Goal: Navigation & Orientation: Find specific page/section

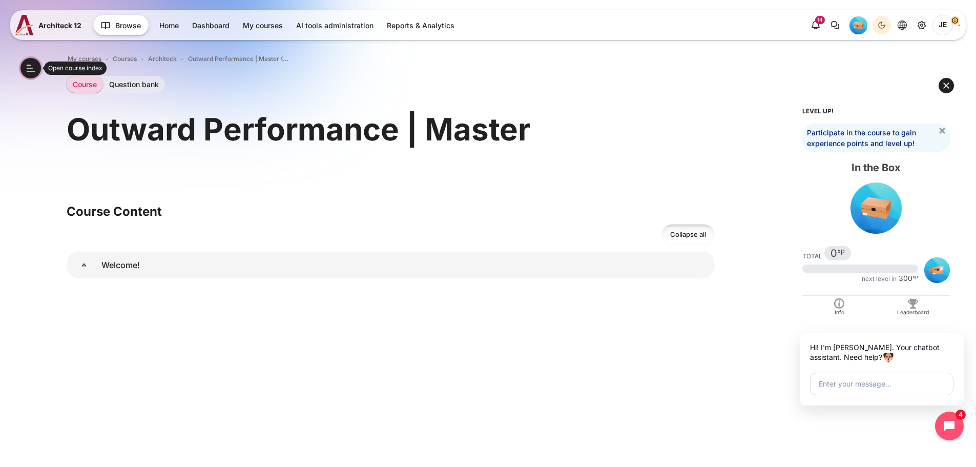
click at [35, 68] on button "Open course index" at bounding box center [31, 68] width 21 height 21
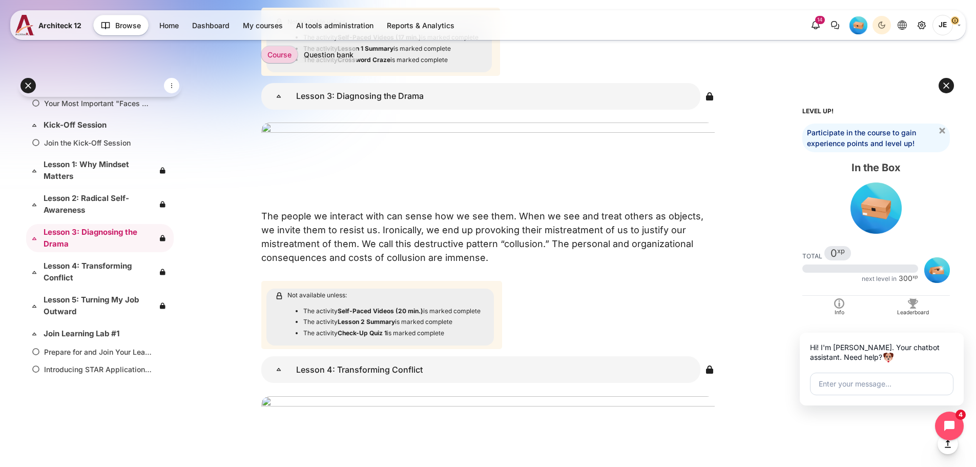
scroll to position [1897, 0]
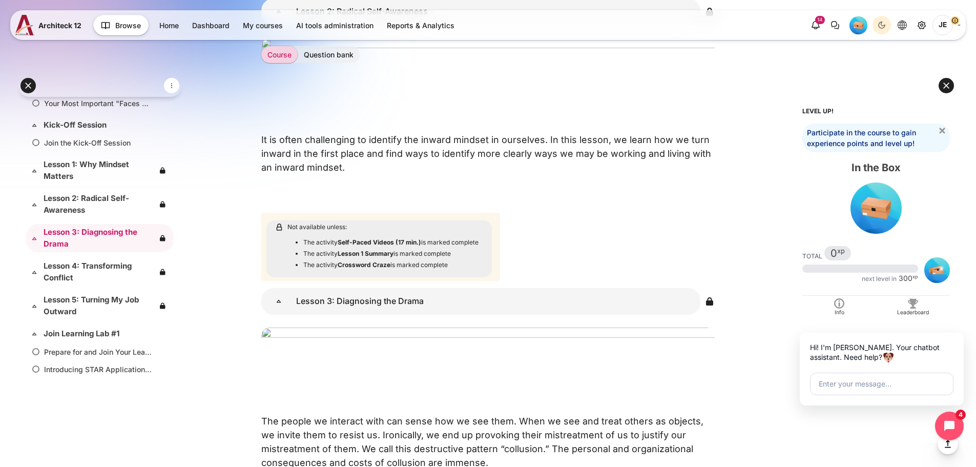
click at [943, 22] on span "JE" at bounding box center [943, 25] width 21 height 21
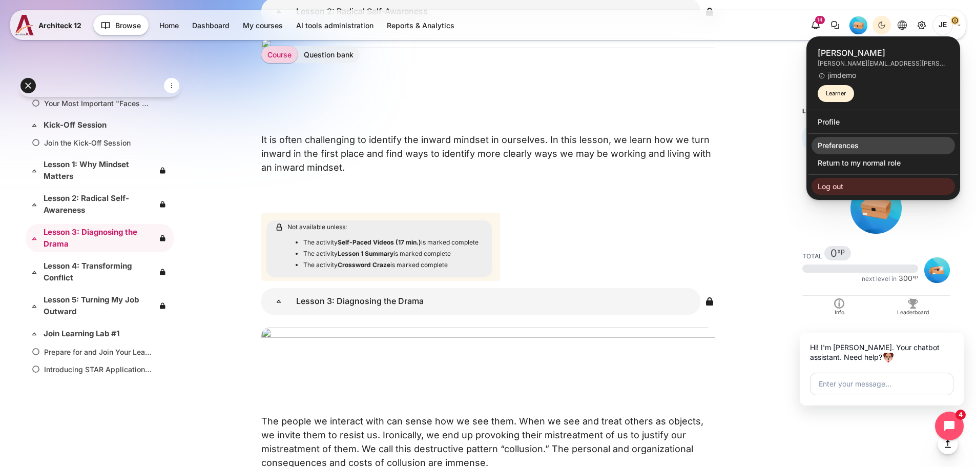
click at [837, 146] on link "Preferences" at bounding box center [884, 145] width 144 height 17
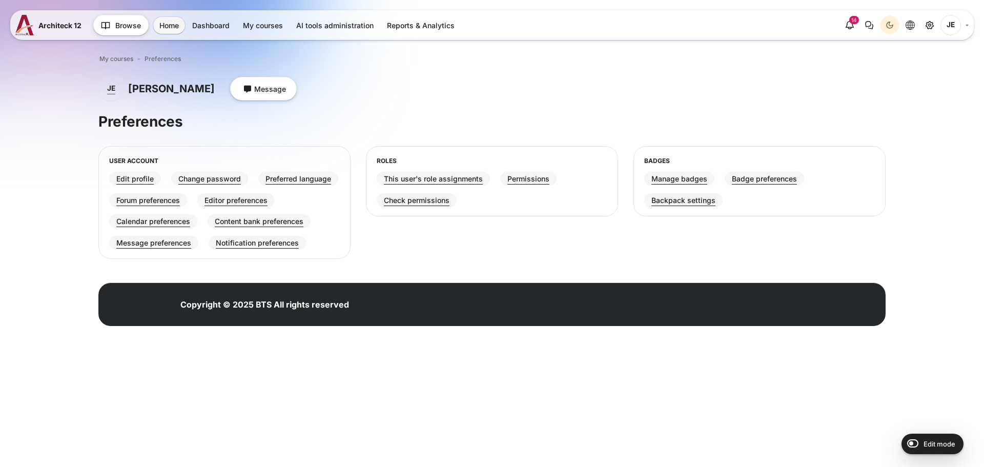
click at [962, 28] on link "JE" at bounding box center [955, 25] width 28 height 21
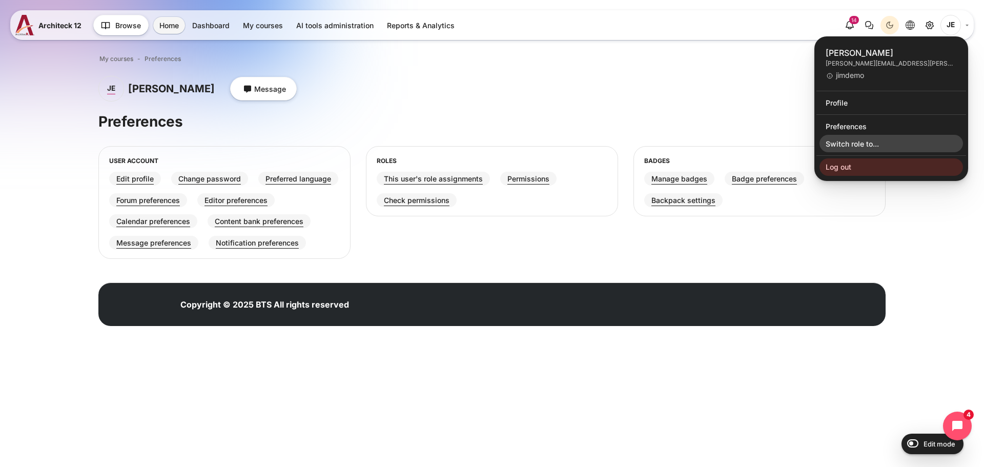
click at [854, 140] on link "Switch role to..." at bounding box center [892, 143] width 144 height 17
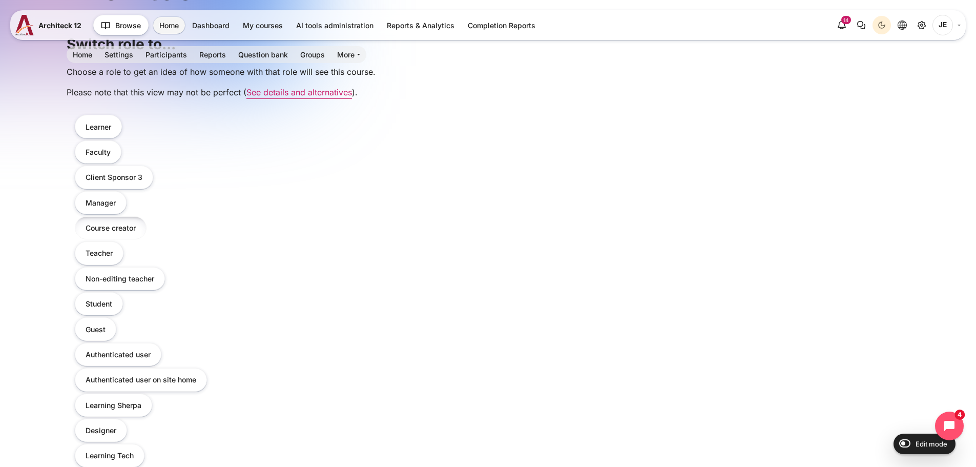
scroll to position [154, 0]
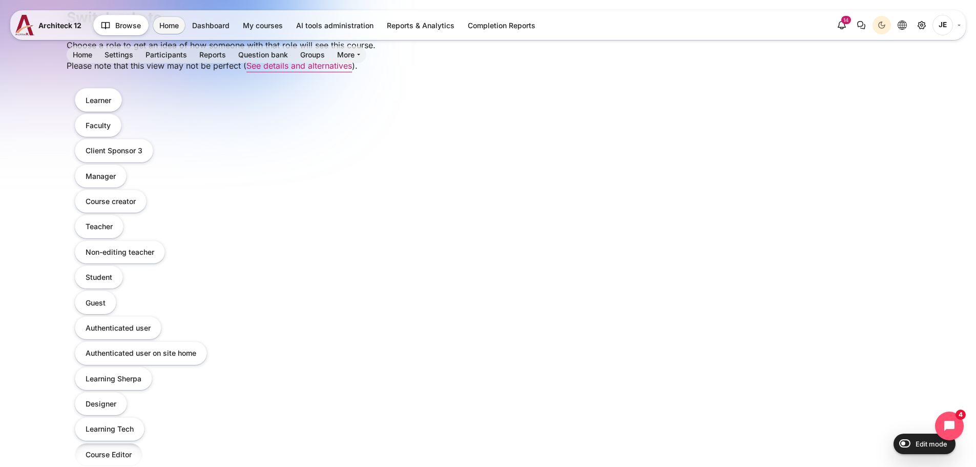
click at [107, 453] on button "Course Editor" at bounding box center [109, 454] width 68 height 23
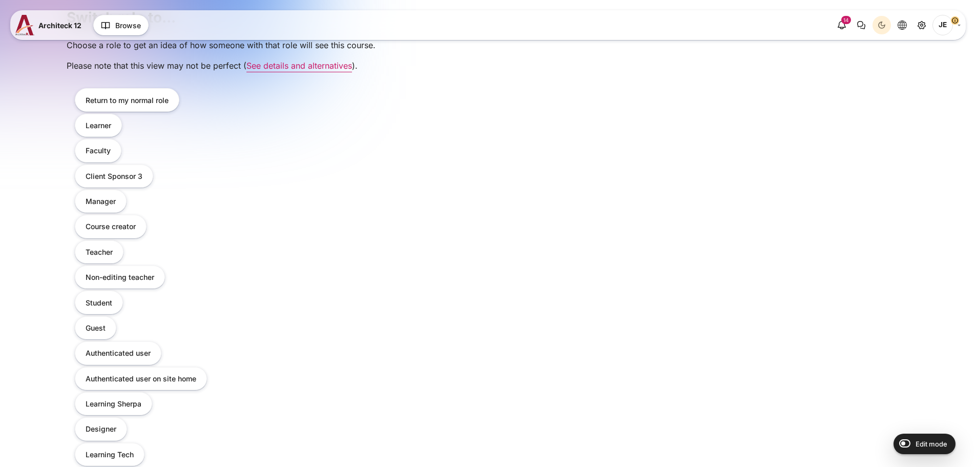
scroll to position [154, 0]
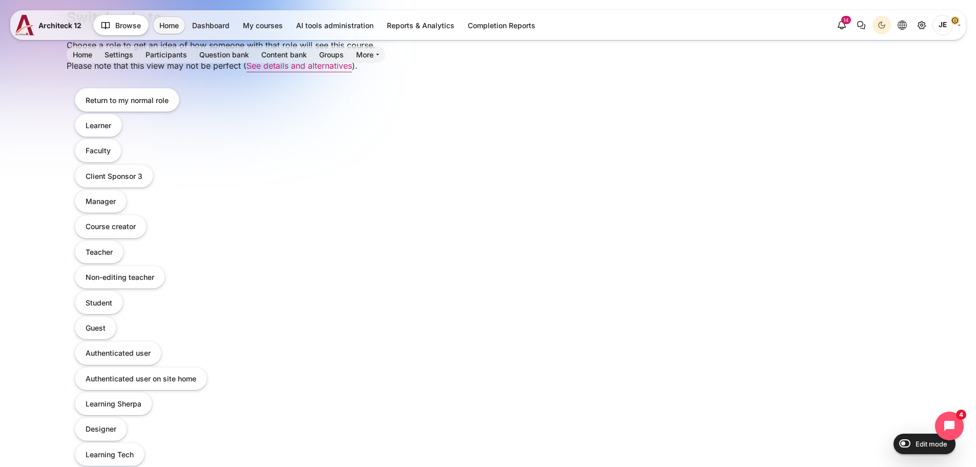
click at [38, 97] on div "Home Settings Participants" at bounding box center [488, 221] width 976 height 691
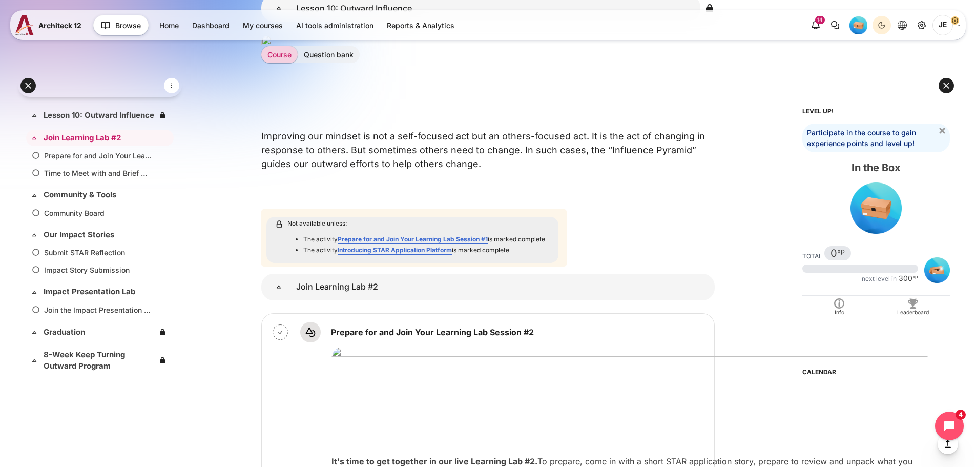
scroll to position [4554, 0]
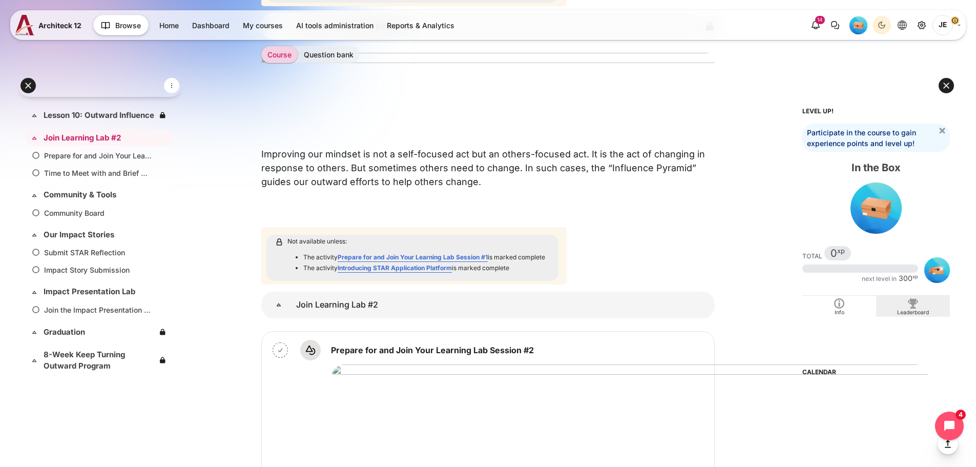
click at [918, 308] on div "Blocks" at bounding box center [913, 303] width 69 height 10
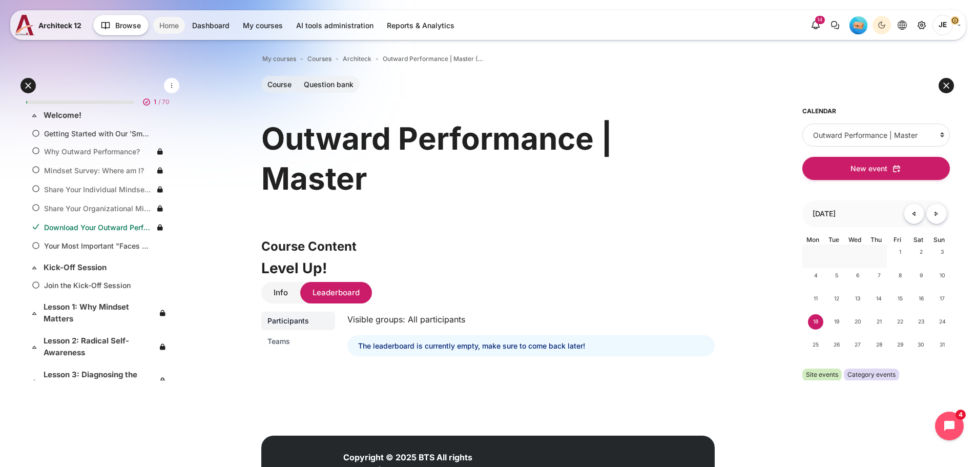
click at [168, 23] on link "Home" at bounding box center [169, 25] width 32 height 17
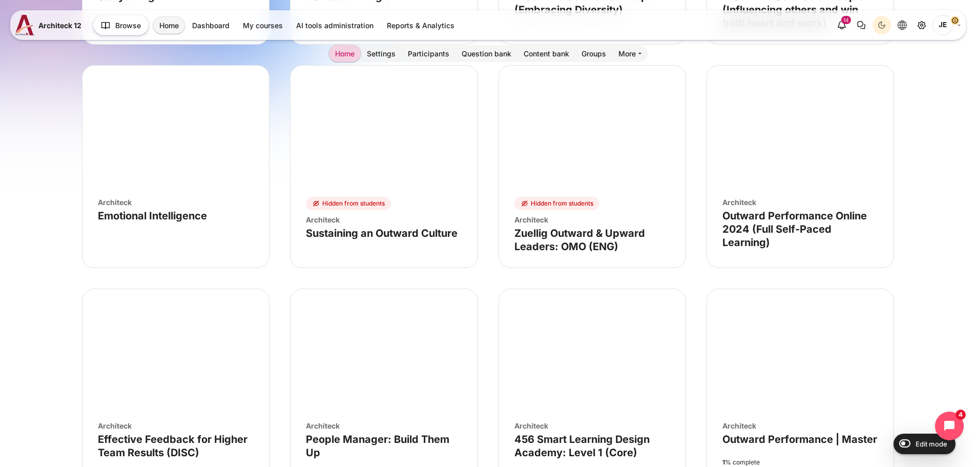
scroll to position [717, 0]
